Goal: Task Accomplishment & Management: Manage account settings

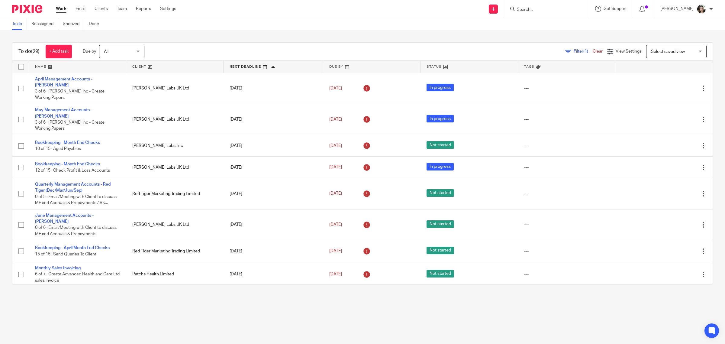
click at [533, 9] on input "Search" at bounding box center [543, 9] width 54 height 5
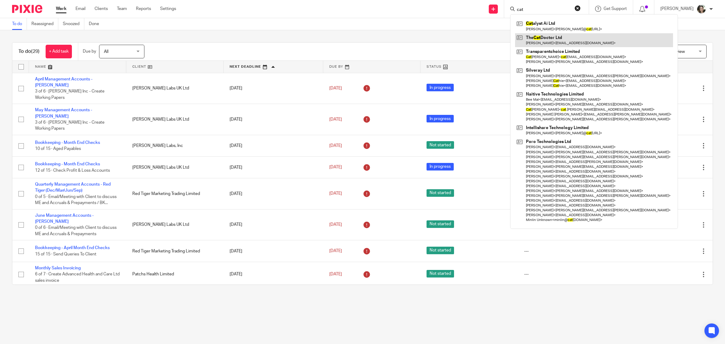
type input "cat"
click at [553, 35] on link at bounding box center [594, 40] width 158 height 14
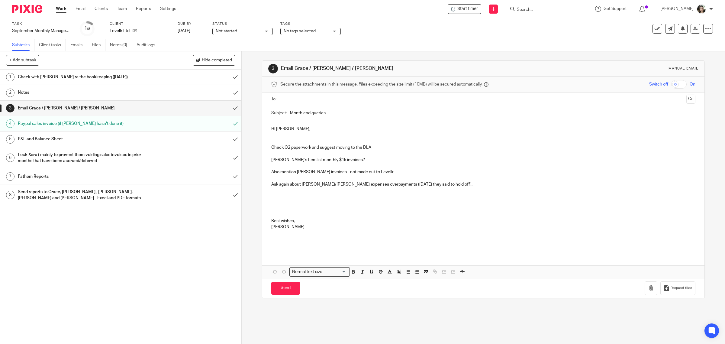
click at [233, 30] on span "Not started" at bounding box center [226, 31] width 21 height 4
click at [222, 53] on span "In progress" at bounding box center [227, 53] width 21 height 4
click at [383, 38] on div "Task September Monthly Management Accounts - Levellr Save September Monthly Man…" at bounding box center [362, 28] width 725 height 21
